Goal: Check status: Check status

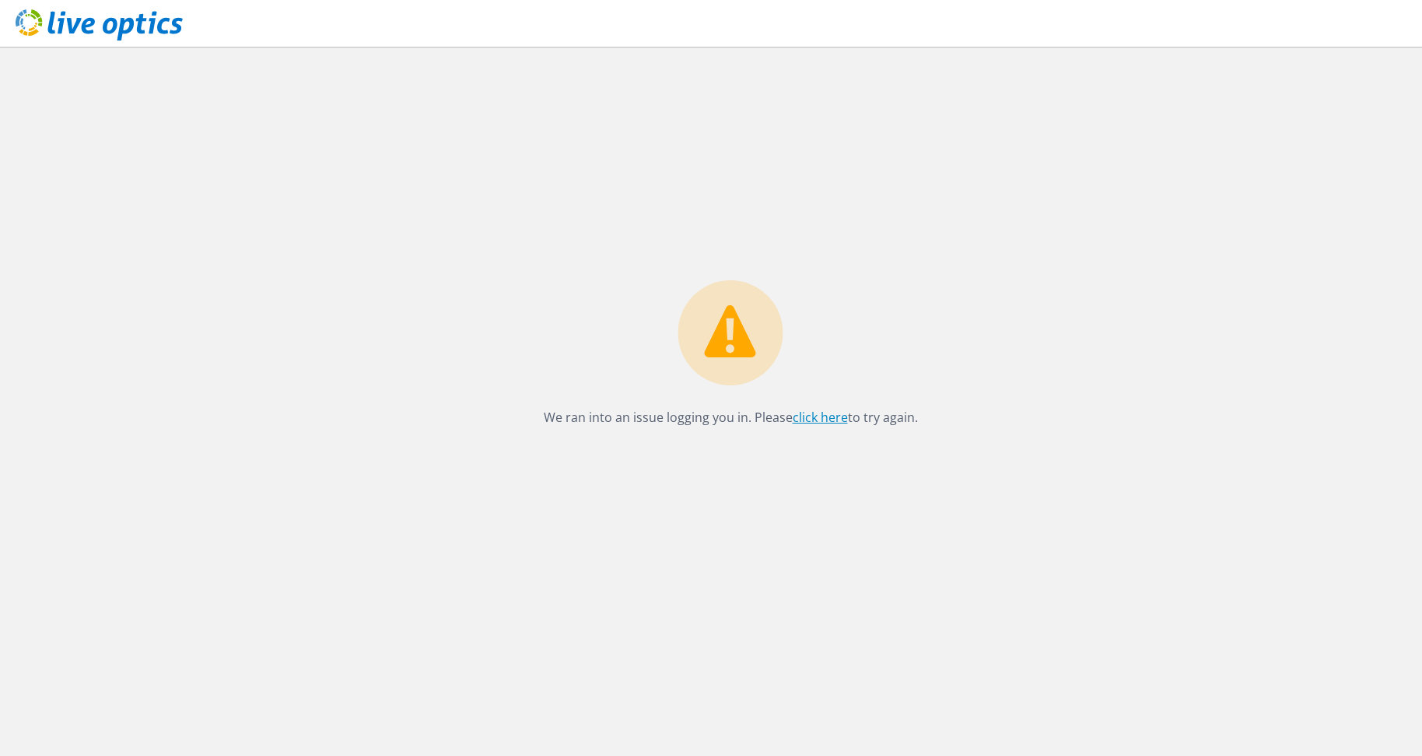
click at [813, 419] on link "click here" at bounding box center [820, 417] width 55 height 17
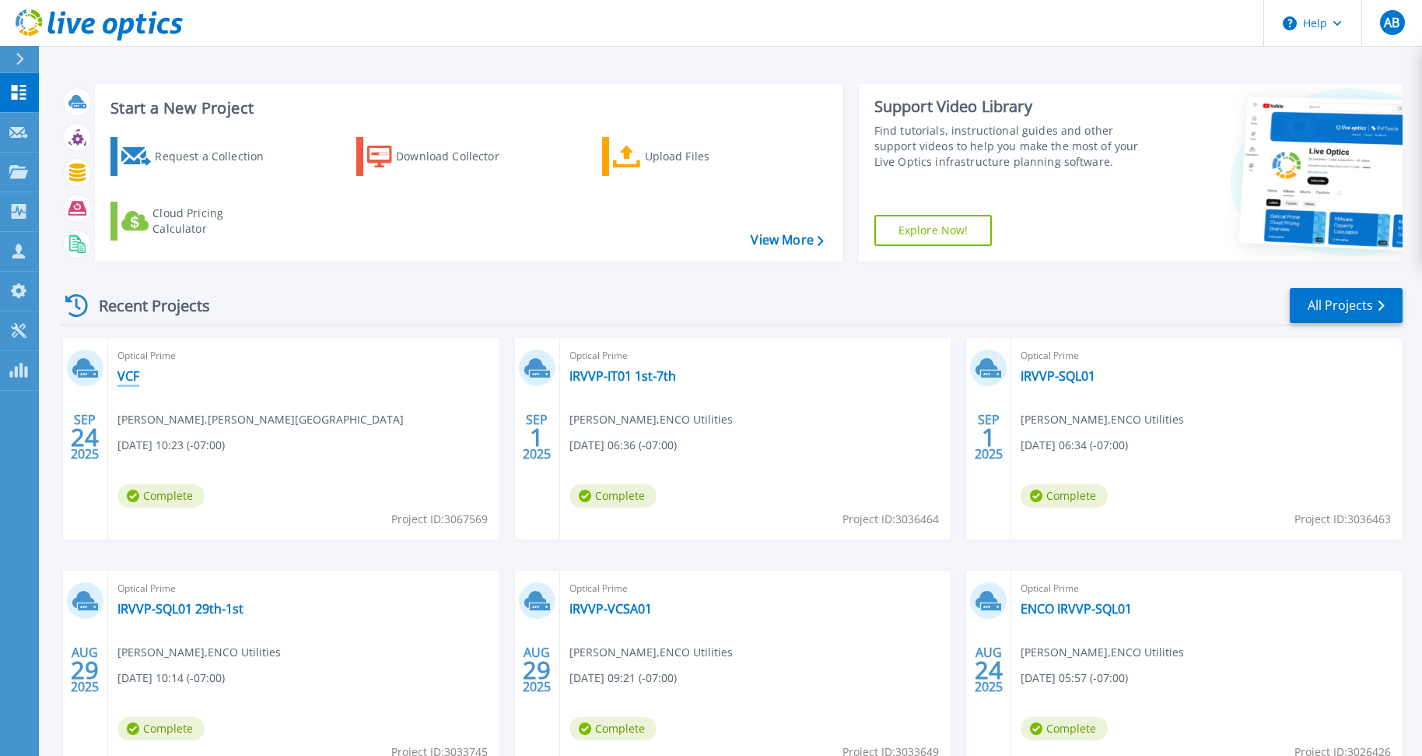
click at [130, 379] on link "VCF" at bounding box center [129, 376] width 22 height 16
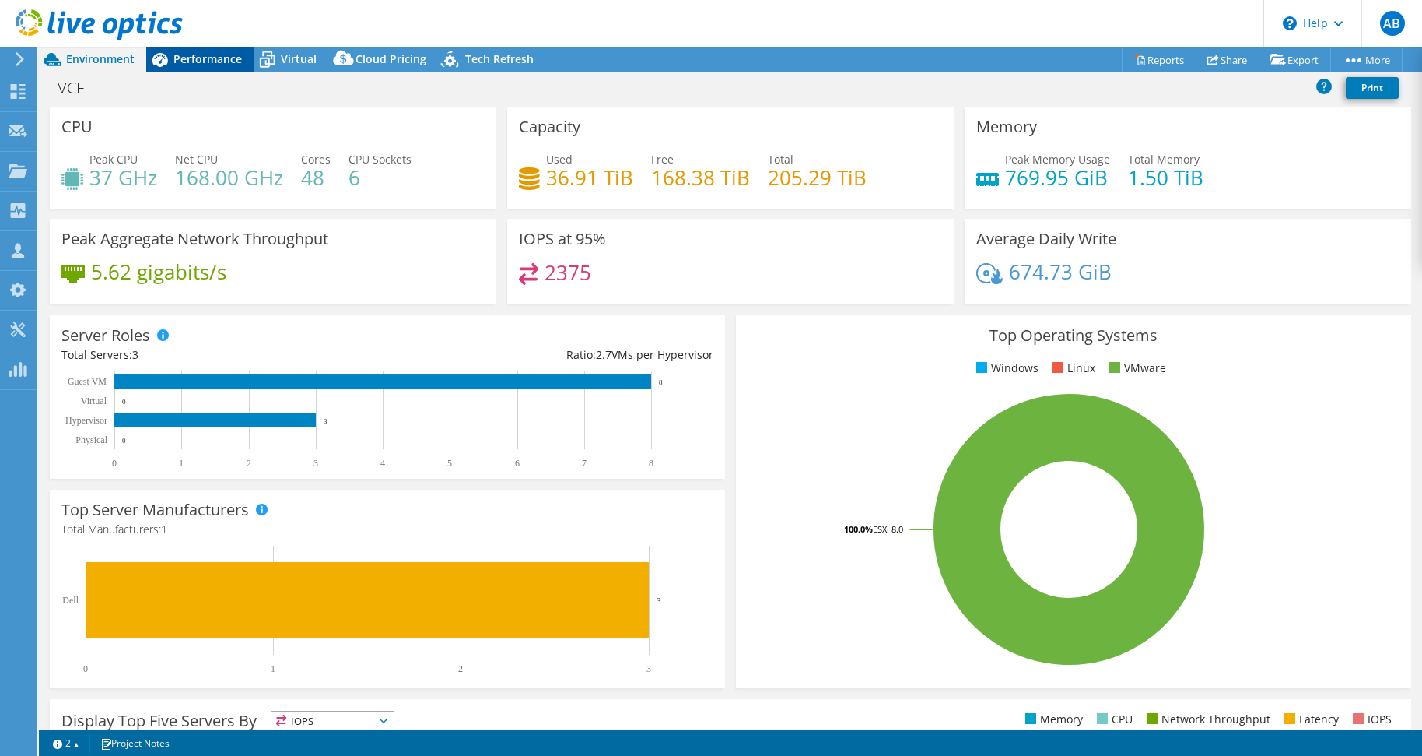
click at [224, 56] on span "Performance" at bounding box center [208, 58] width 68 height 15
